Goal: Check status: Check status

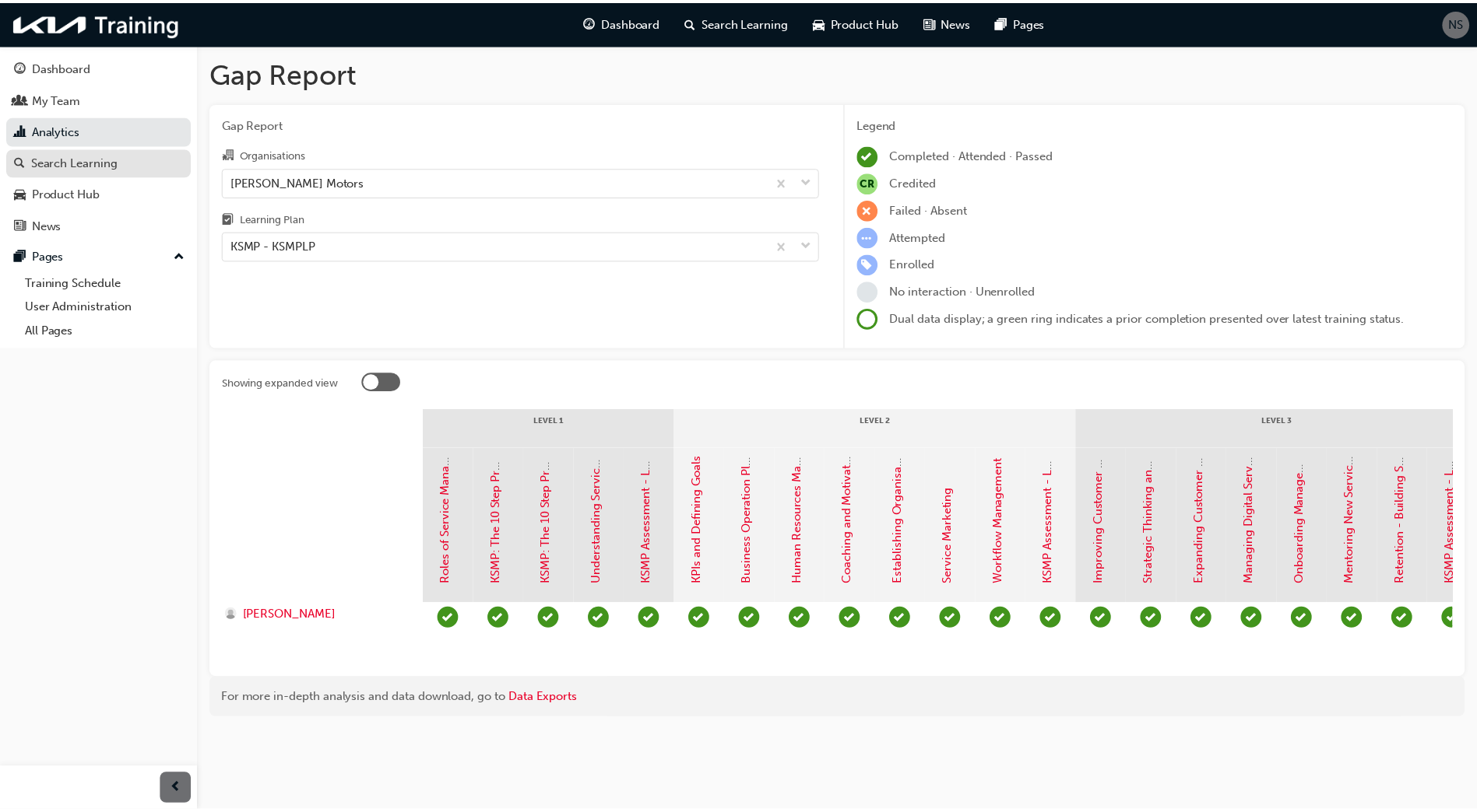
scroll to position [0, 76]
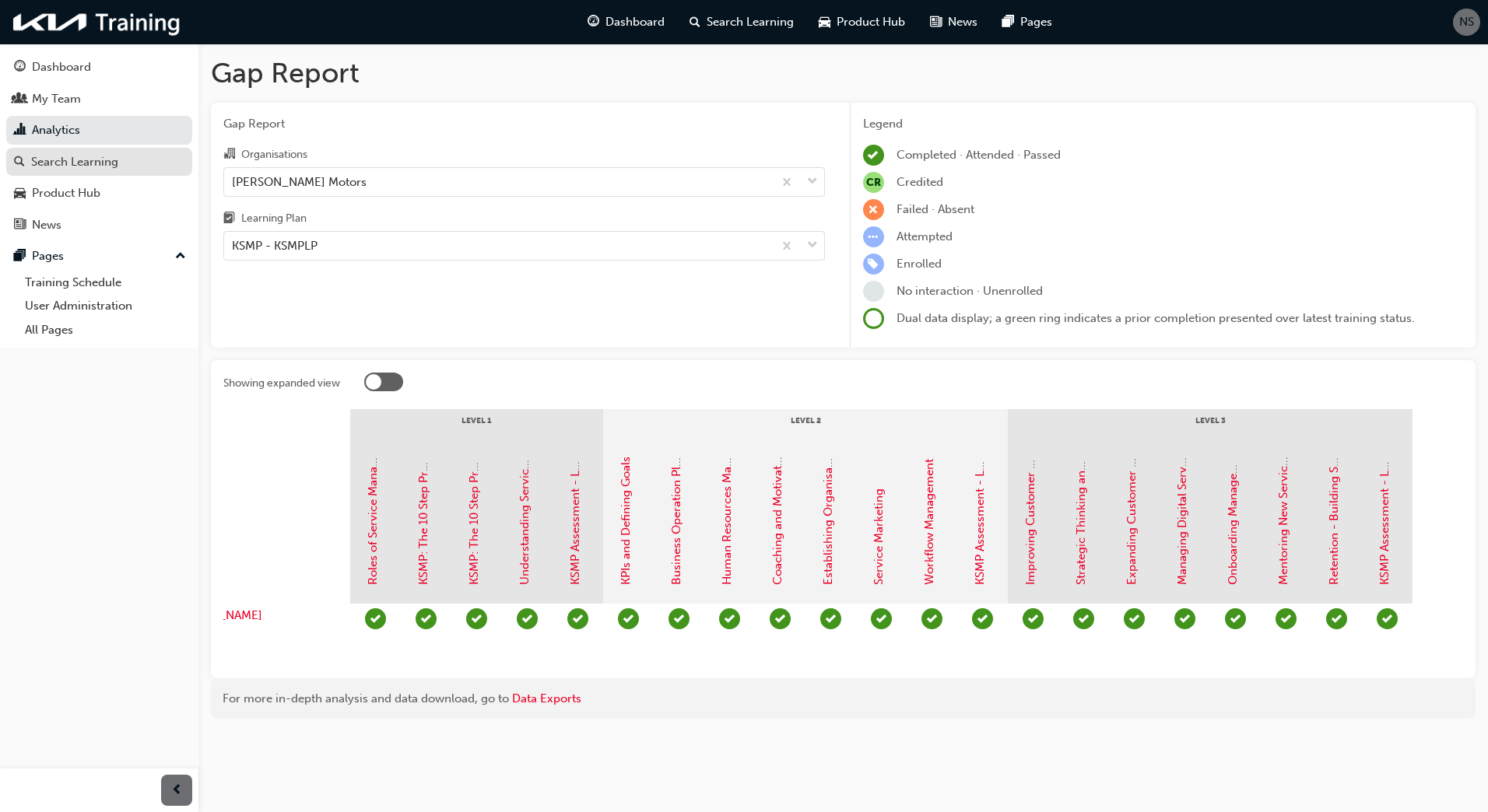
click at [107, 158] on div "Search Learning" at bounding box center [75, 162] width 88 height 18
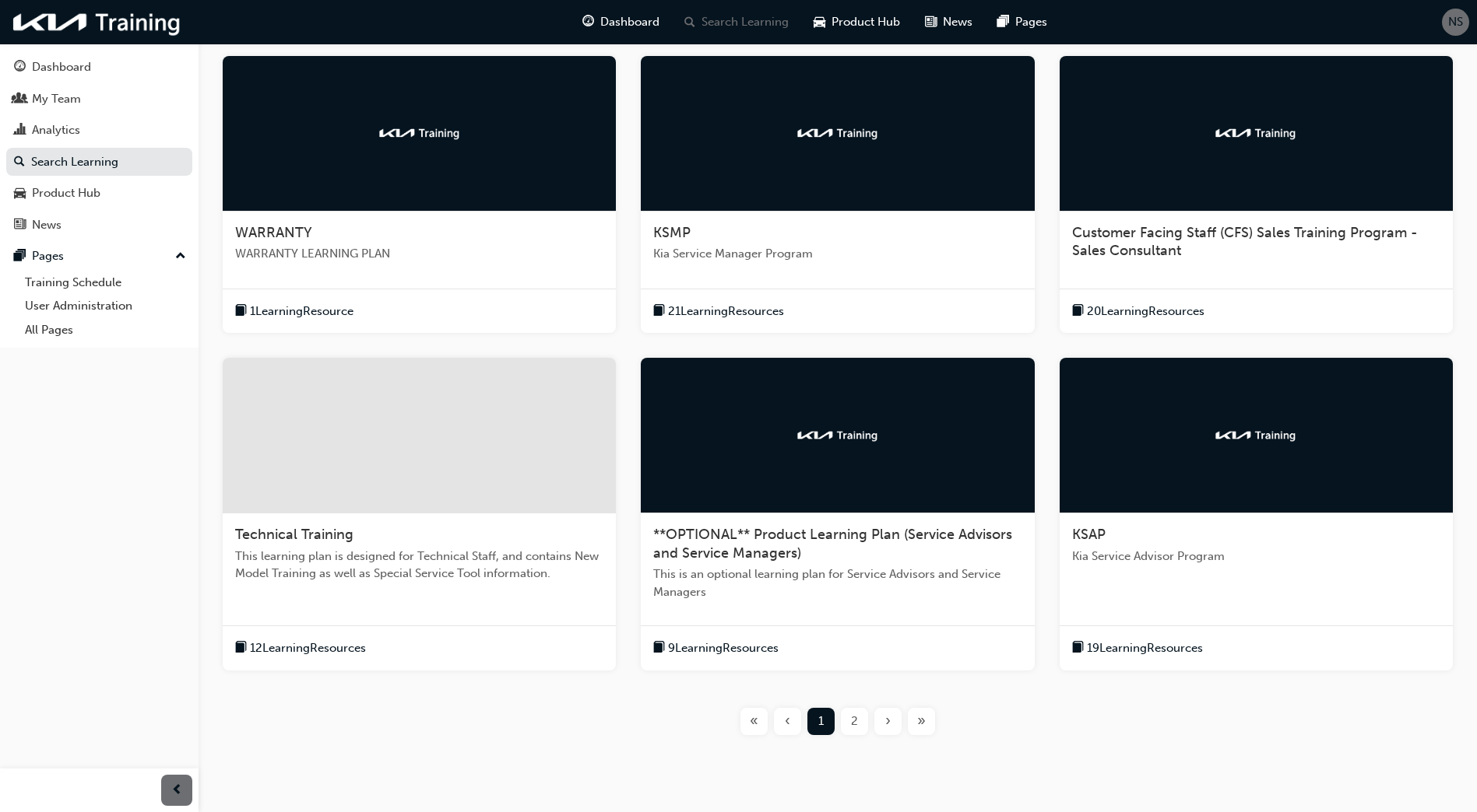
scroll to position [311, 0]
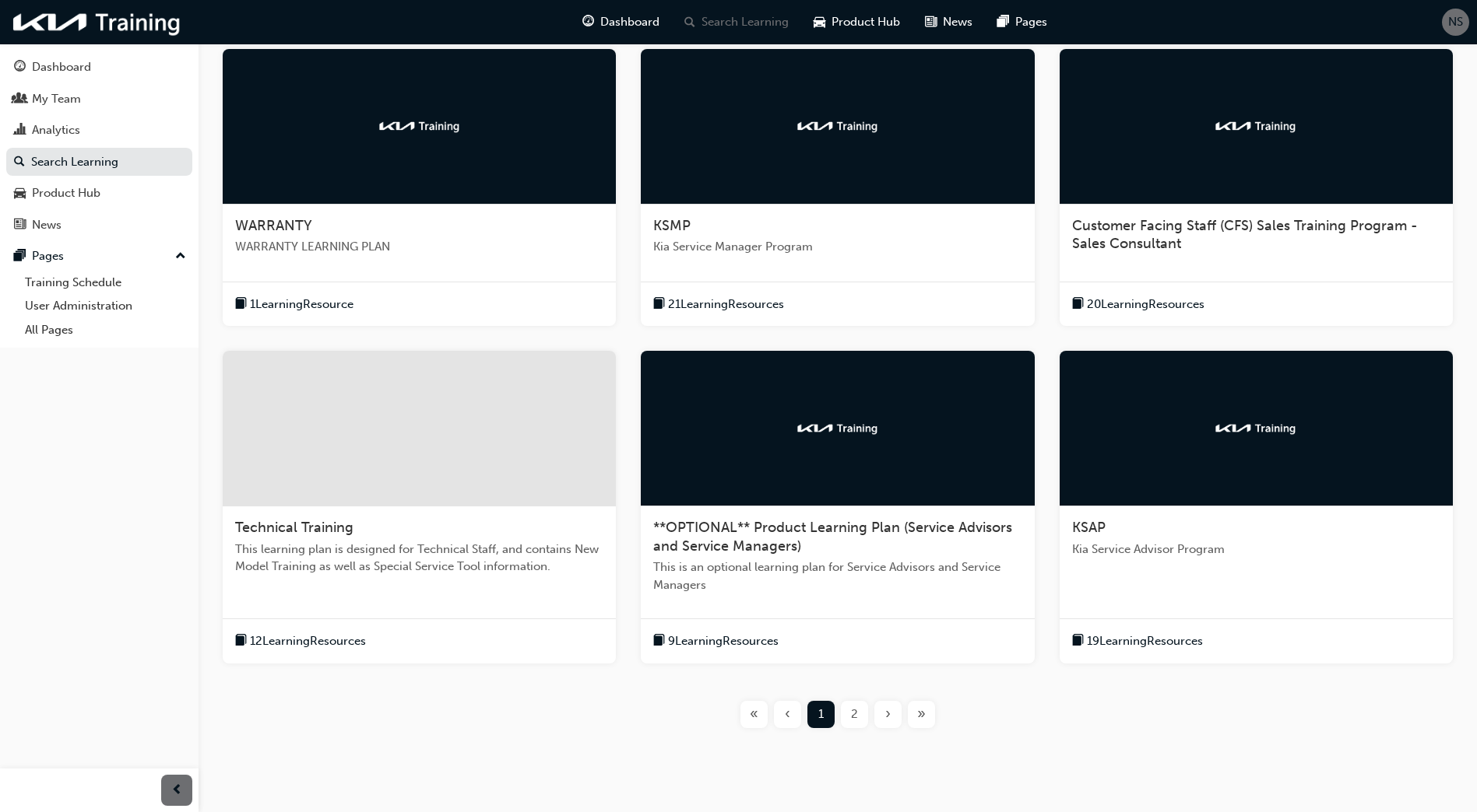
click at [856, 717] on span "2" at bounding box center [854, 714] width 7 height 18
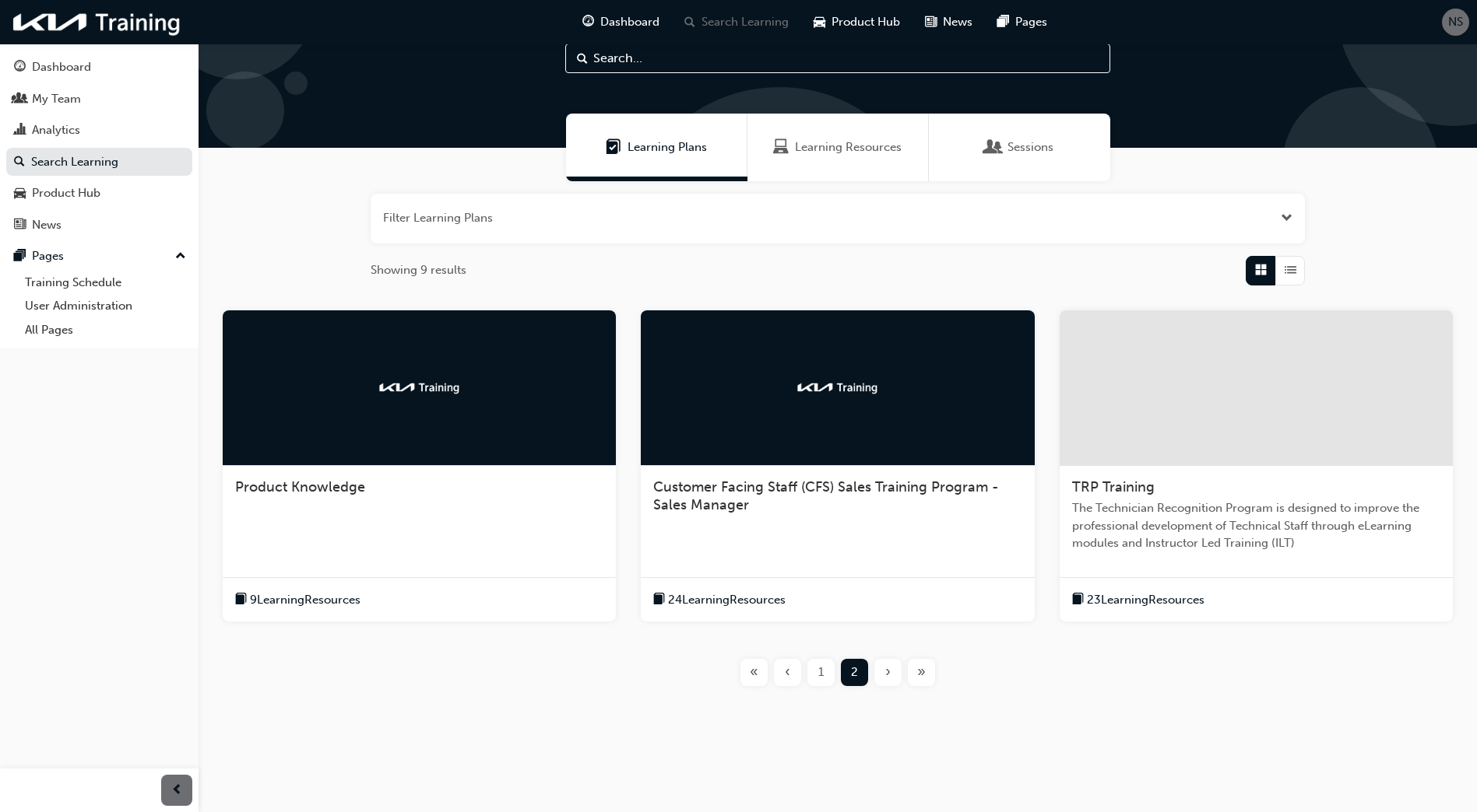
click at [1090, 488] on span "TRP Training" at bounding box center [1113, 486] width 82 height 17
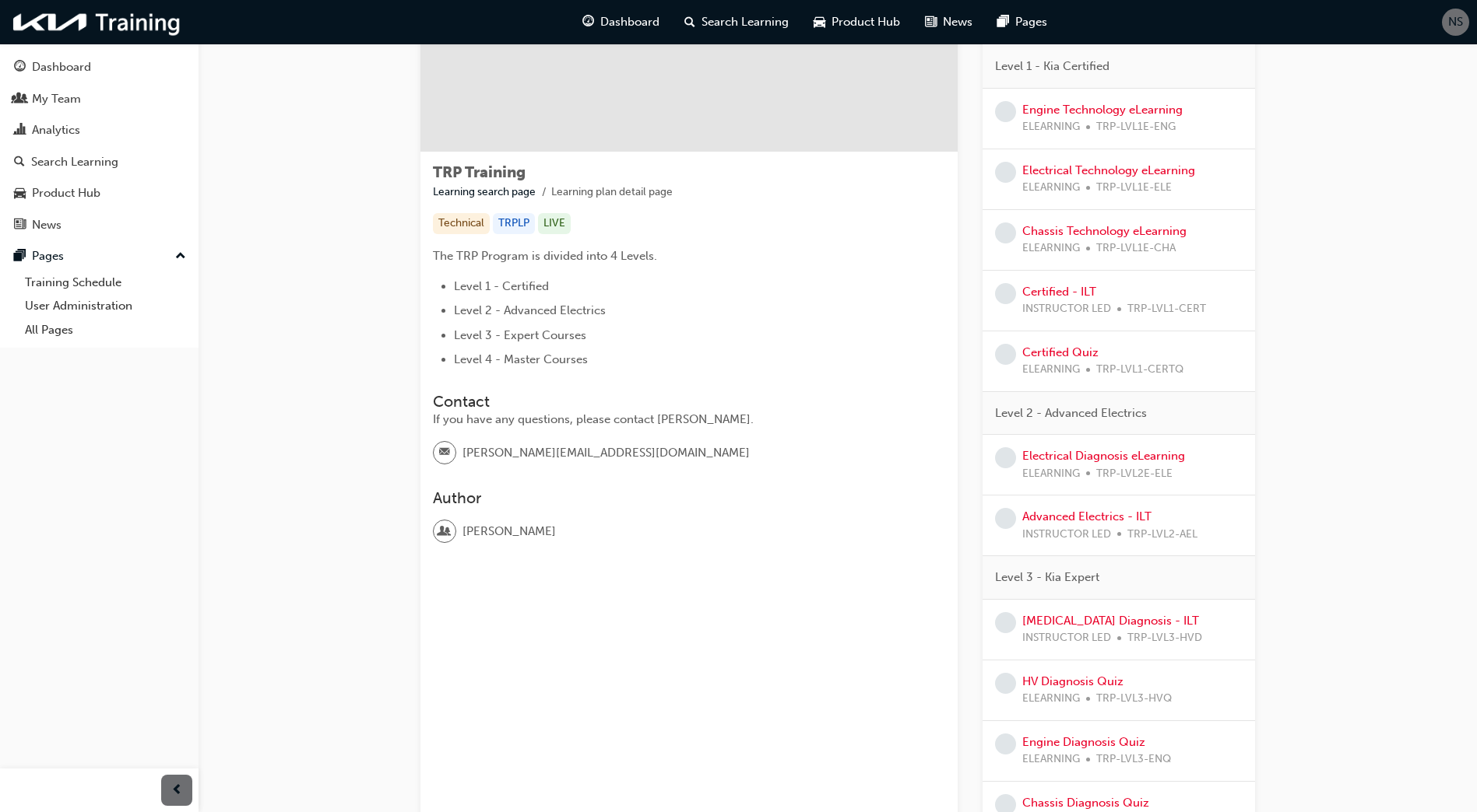
scroll to position [156, 0]
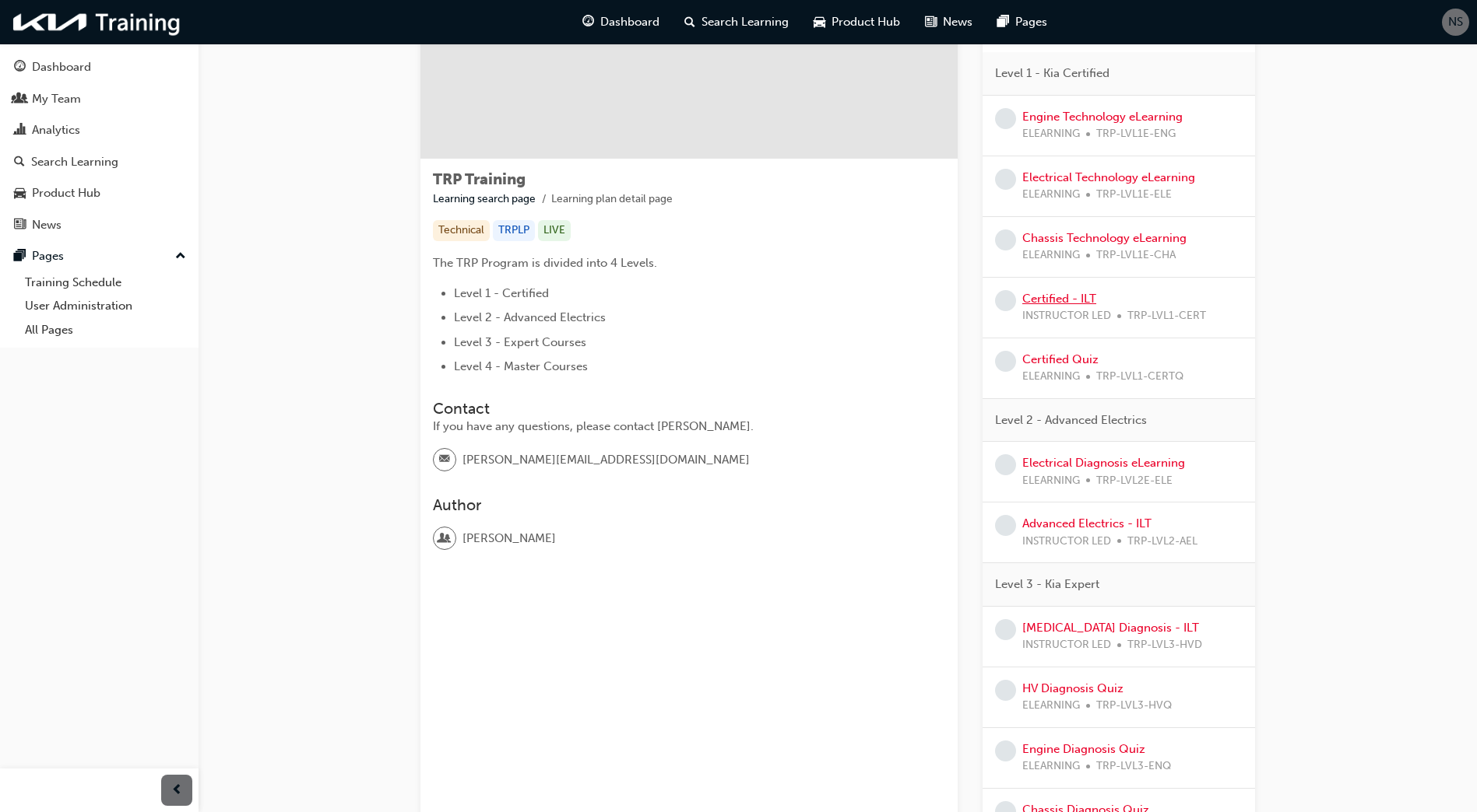
click at [1063, 296] on link "Certified - ILT" at bounding box center [1059, 298] width 74 height 14
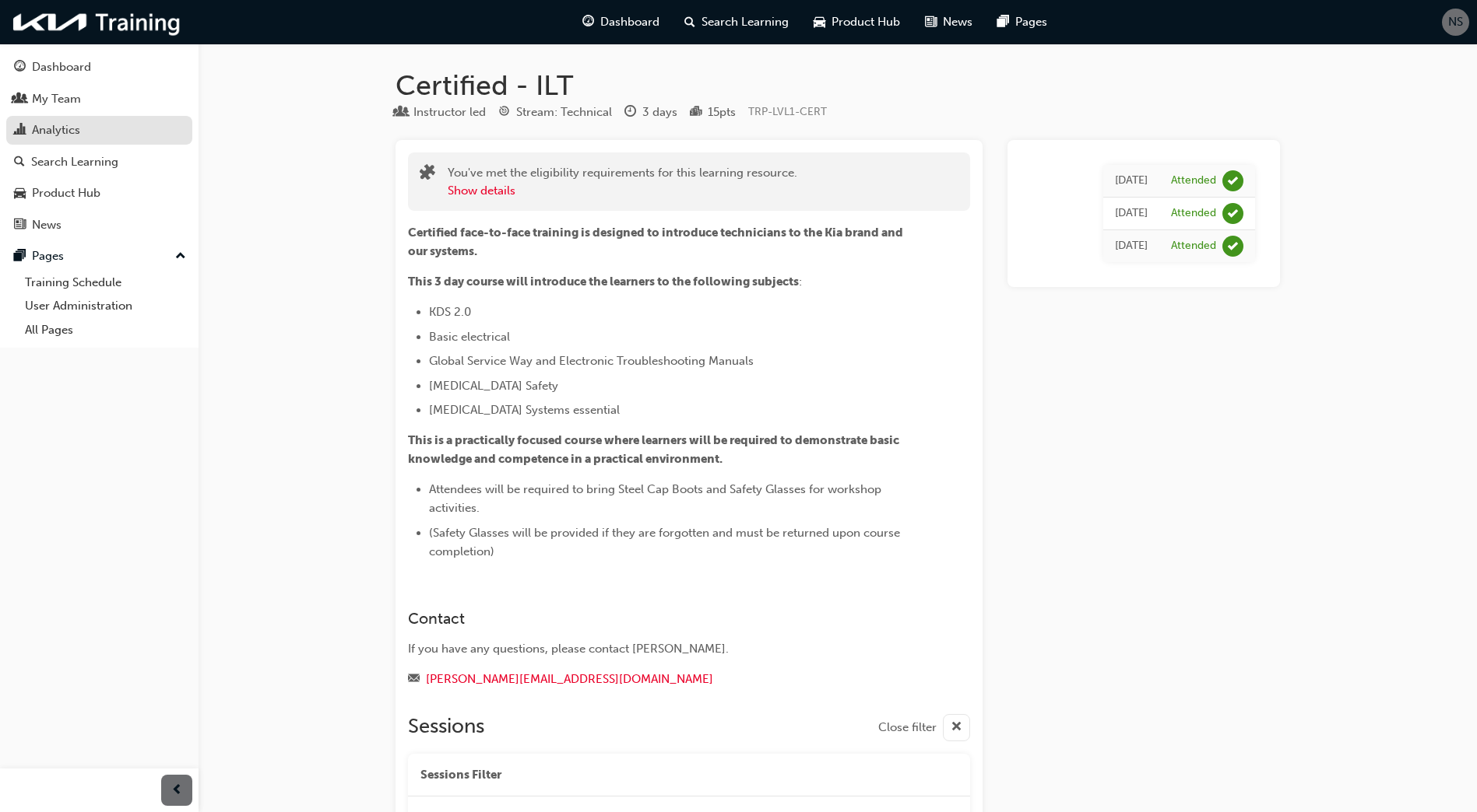
click at [63, 120] on link "Analytics" at bounding box center [100, 130] width 186 height 29
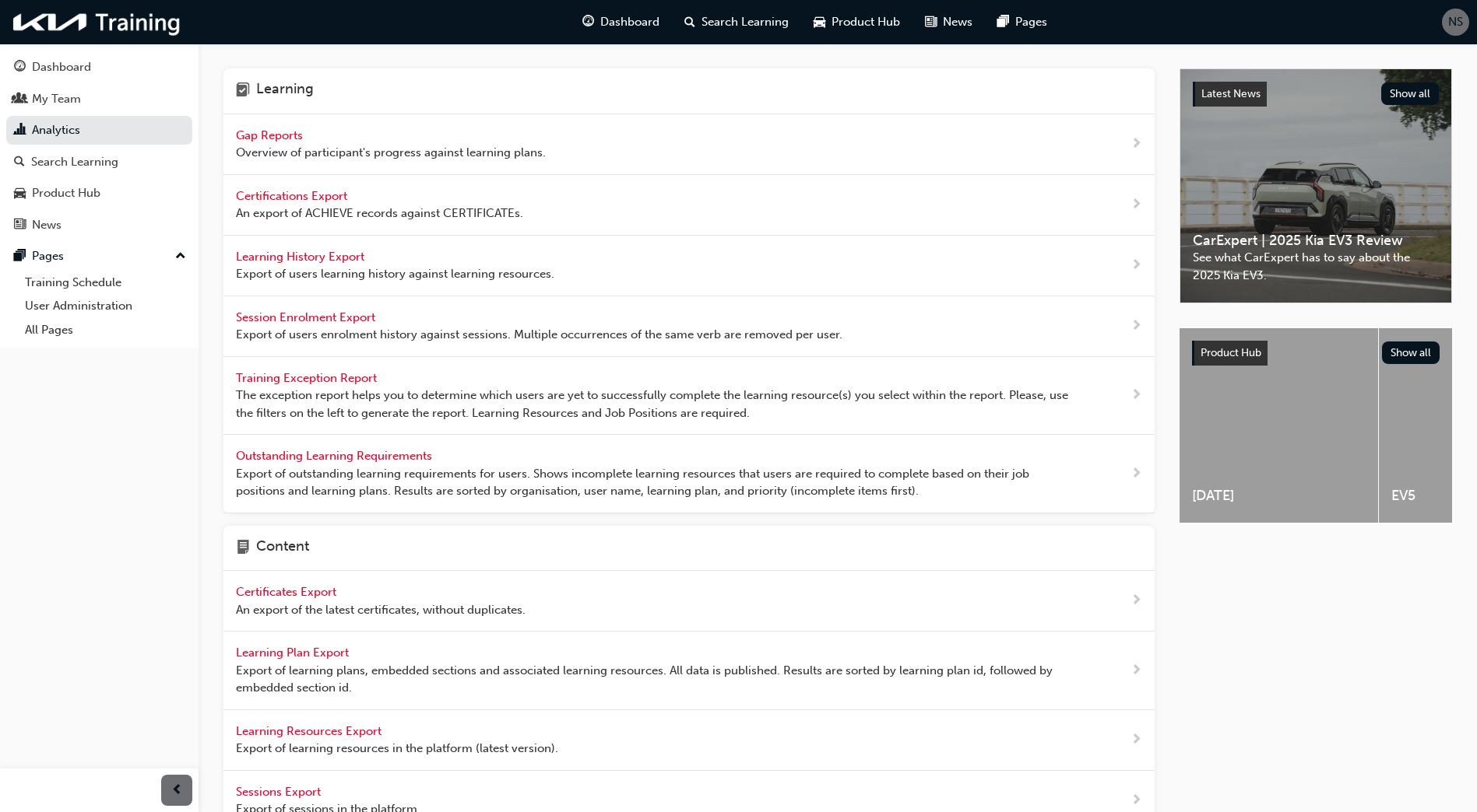
drag, startPoint x: 215, startPoint y: 141, endPoint x: 251, endPoint y: 135, distance: 36.5
click at [225, 140] on div "Learning Gap Reports Overview of participant's progress against learning plans.…" at bounding box center [837, 637] width 1278 height 1186
click at [256, 135] on span "Gap Reports" at bounding box center [270, 135] width 70 height 14
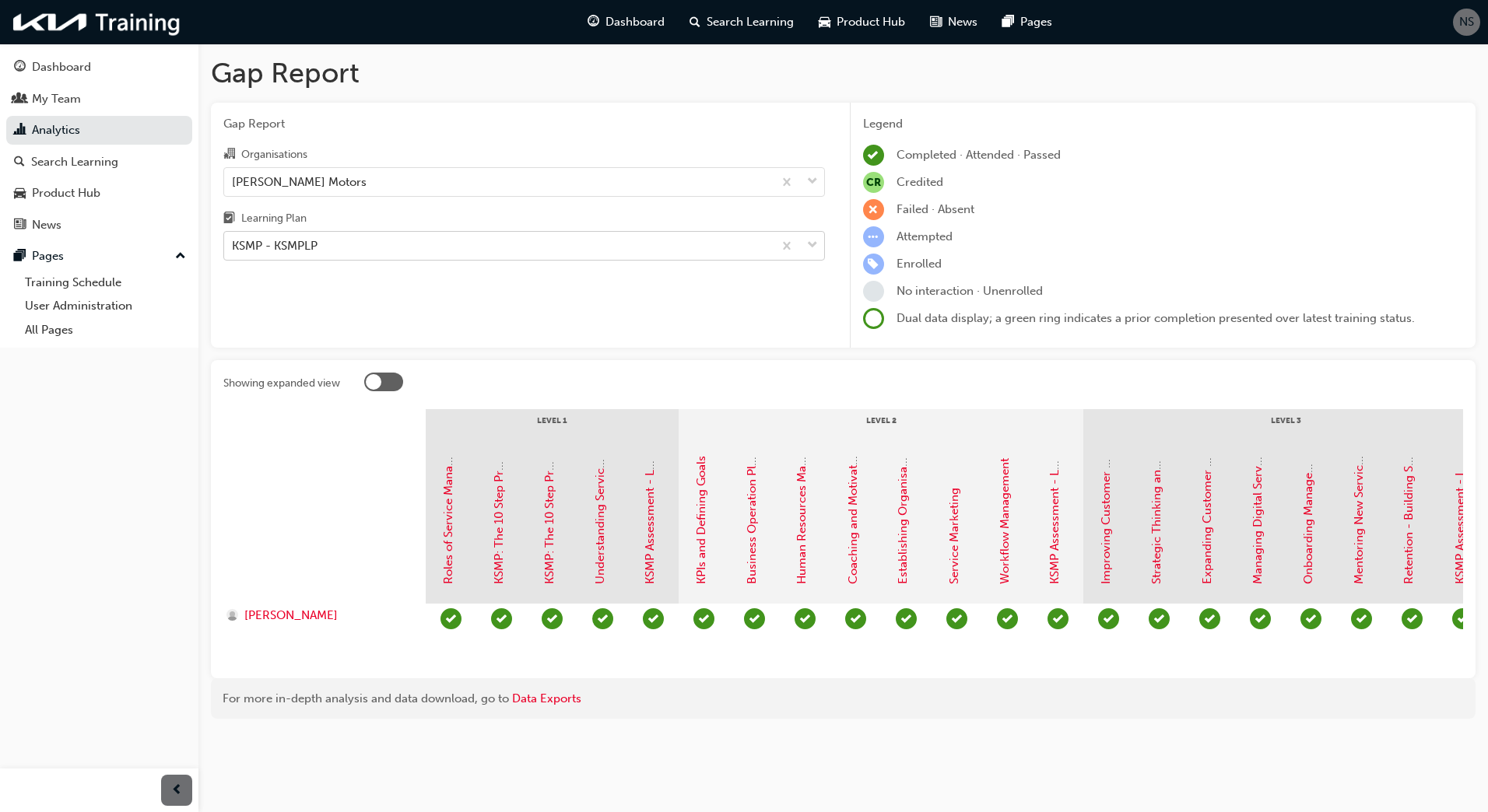
click at [291, 240] on div "KSMP - KSMPLP" at bounding box center [275, 246] width 86 height 18
click at [234, 240] on input "Learning Plan KSMP - KSMPLP" at bounding box center [233, 245] width 2 height 13
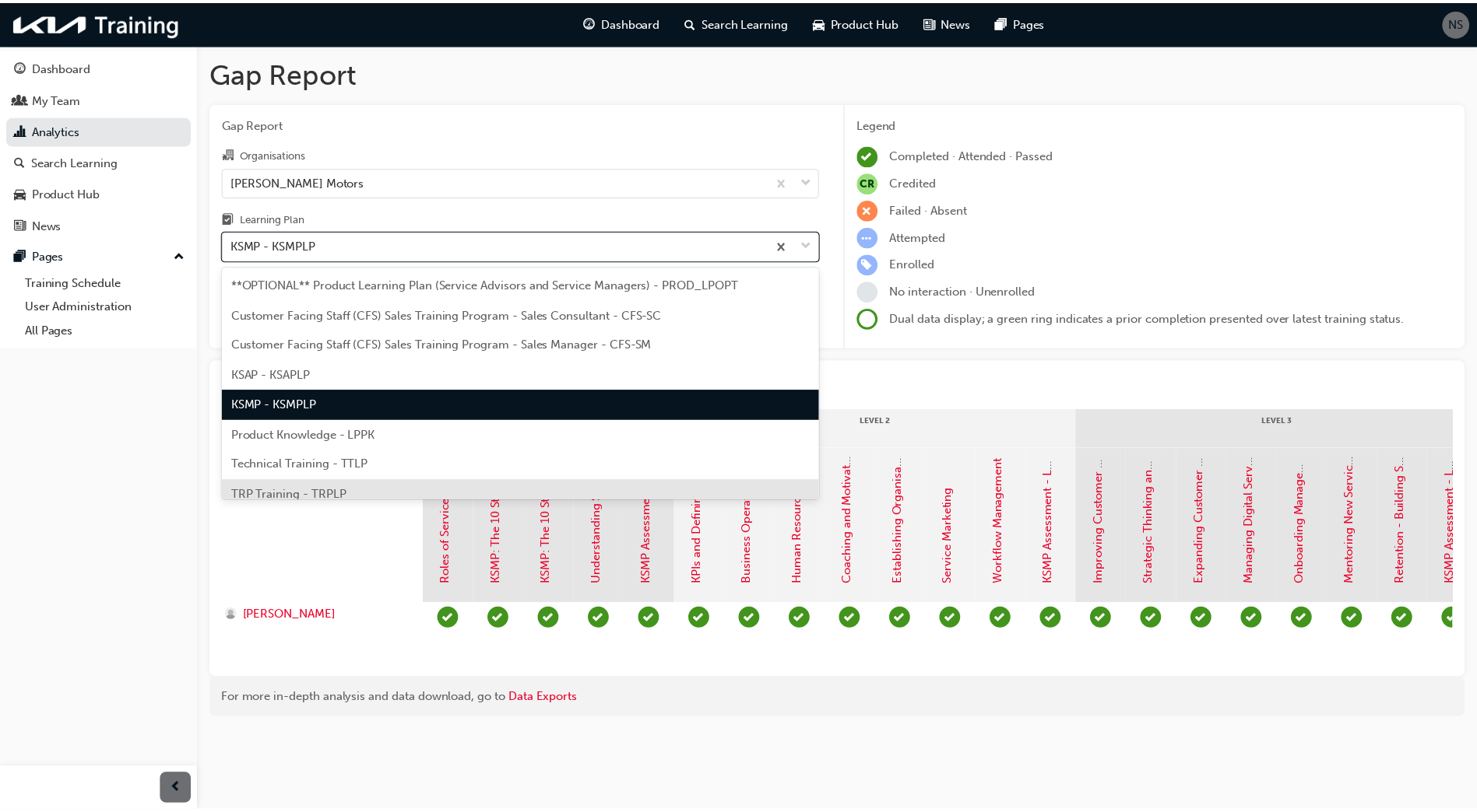
scroll to position [43, 0]
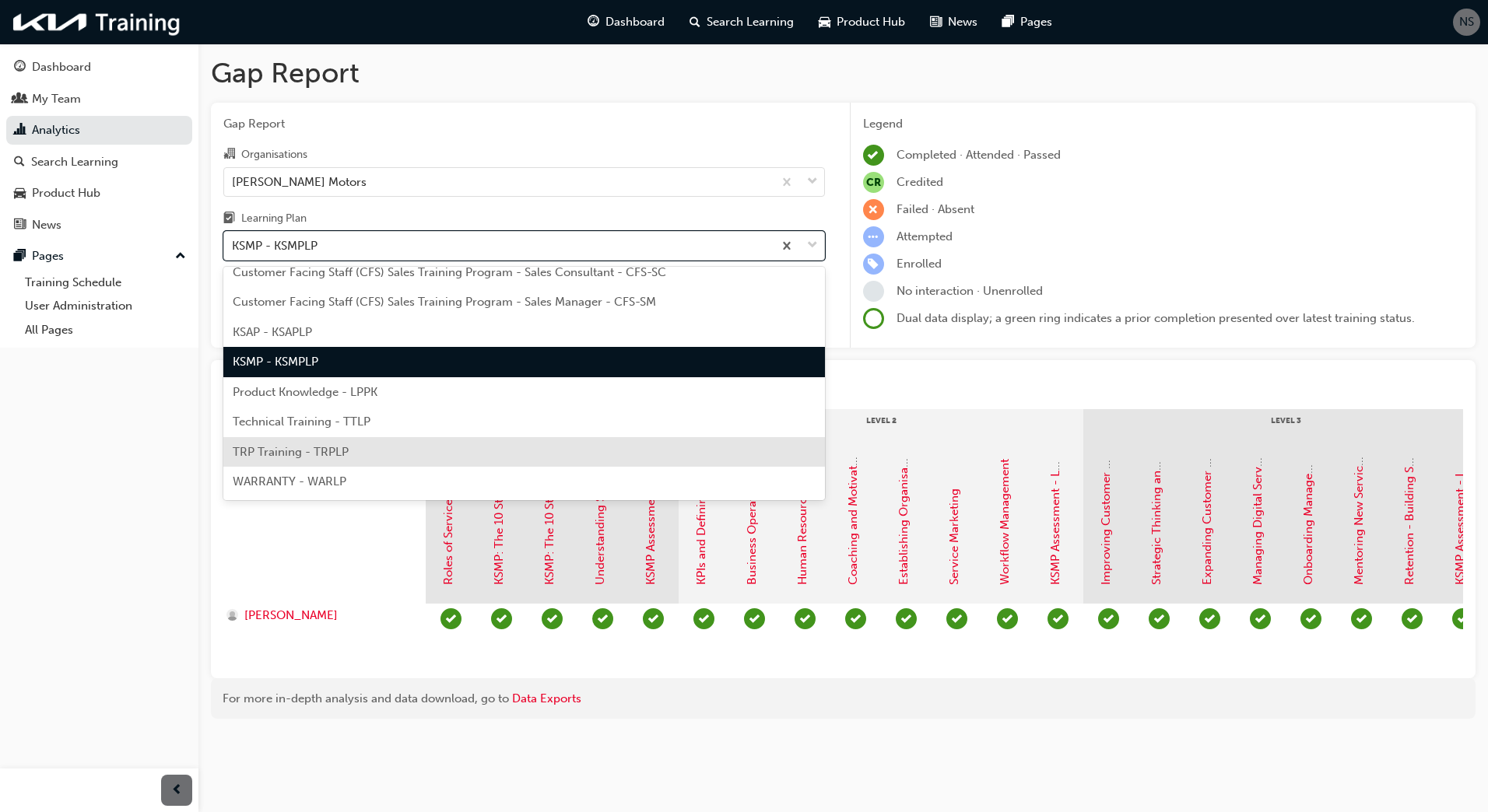
click at [344, 454] on span "TRP Training - TRPLP" at bounding box center [290, 452] width 116 height 14
